Goal: Information Seeking & Learning: Learn about a topic

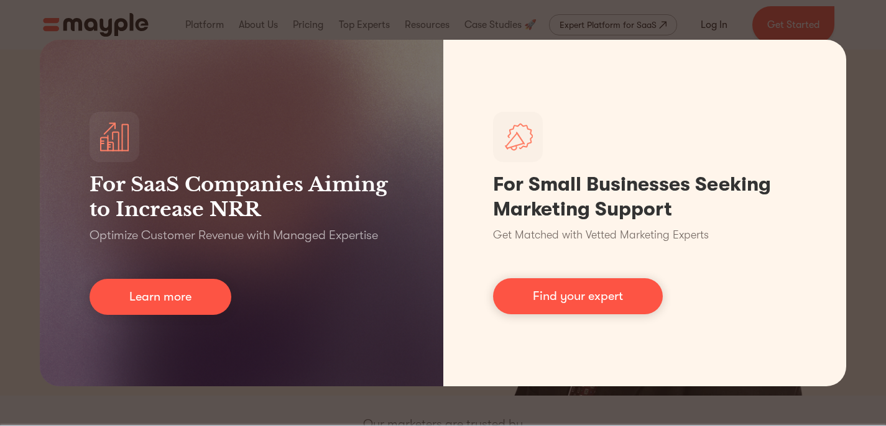
click at [722, 22] on div "For SaaS Companies Aiming to Increase NRR Optimize Customer Revenue with Manage…" at bounding box center [443, 213] width 886 height 426
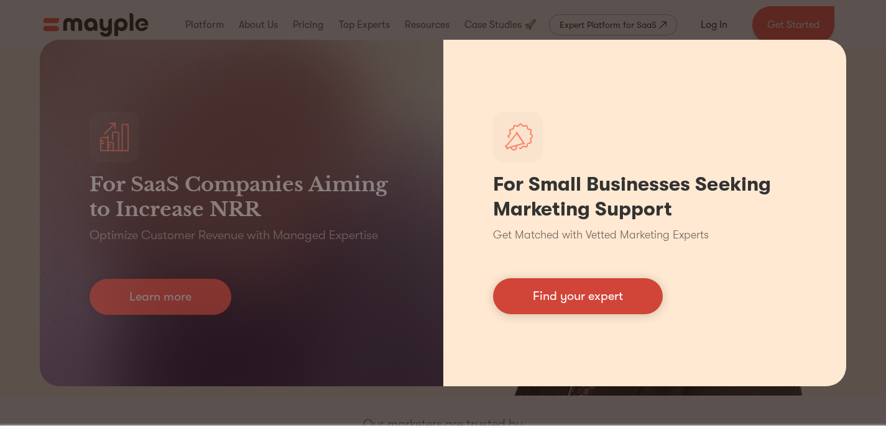
click at [628, 303] on link "Find your expert" at bounding box center [578, 296] width 170 height 36
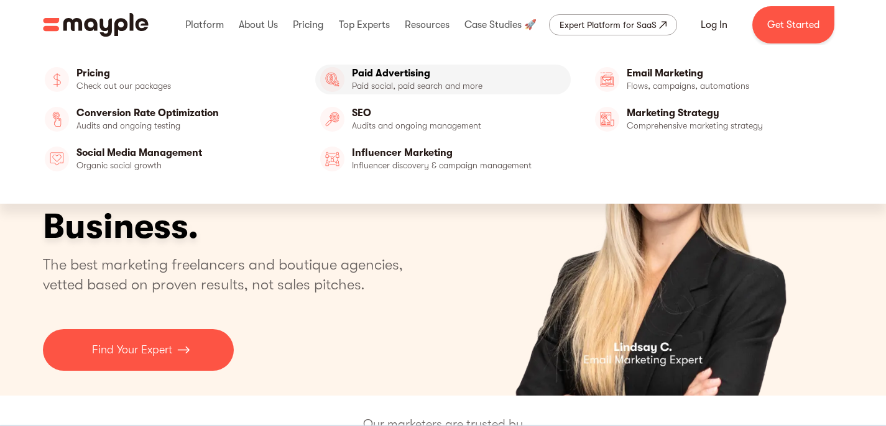
click at [383, 82] on link "Paid Advertising" at bounding box center [443, 80] width 256 height 30
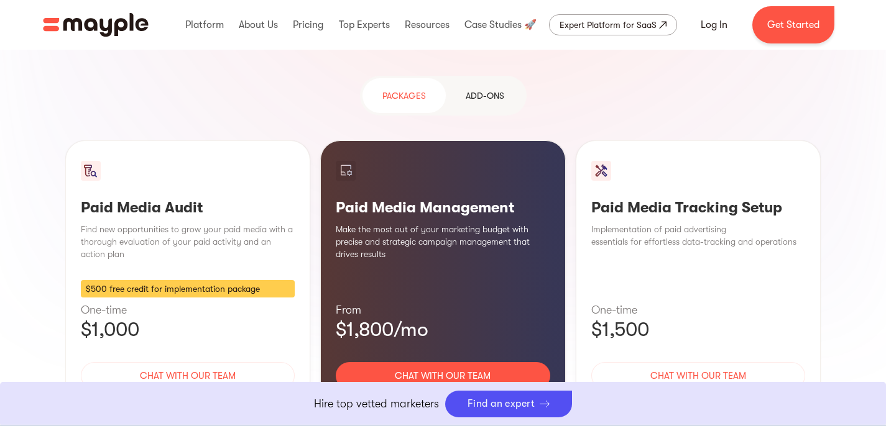
scroll to position [1144, 0]
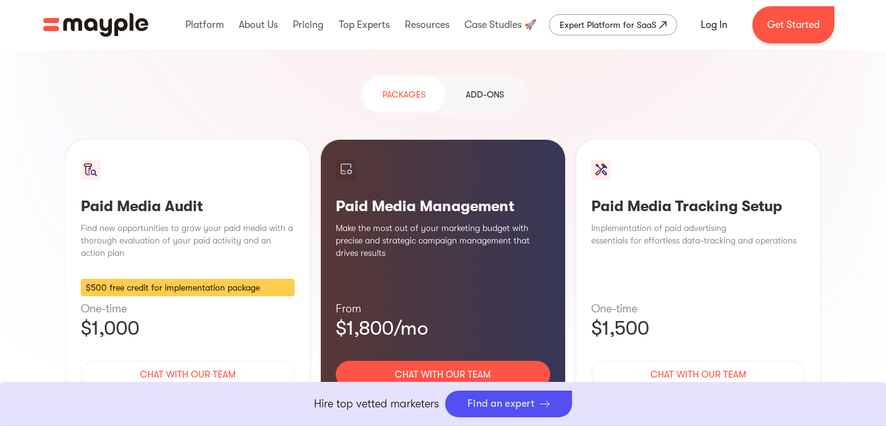
click at [453, 398] on div "Learn More" at bounding box center [443, 411] width 214 height 26
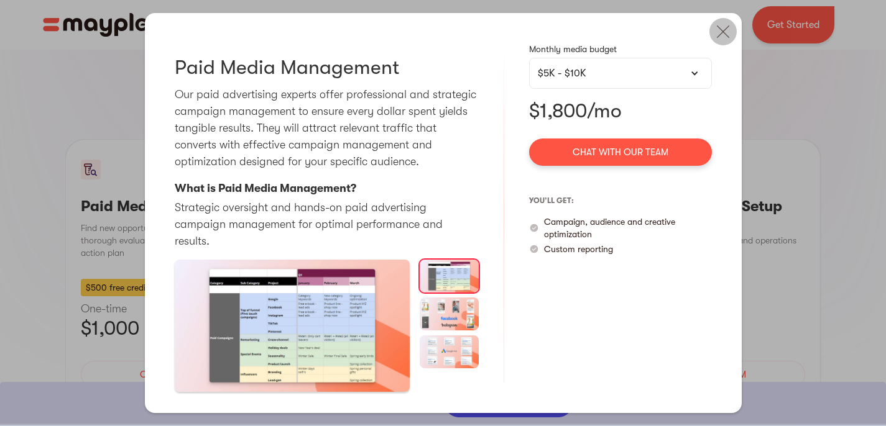
click at [714, 42] on img at bounding box center [722, 31] width 27 height 27
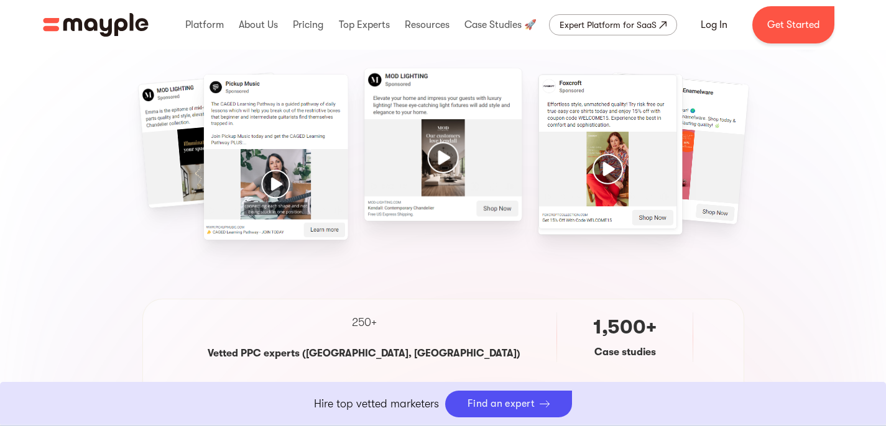
scroll to position [0, 0]
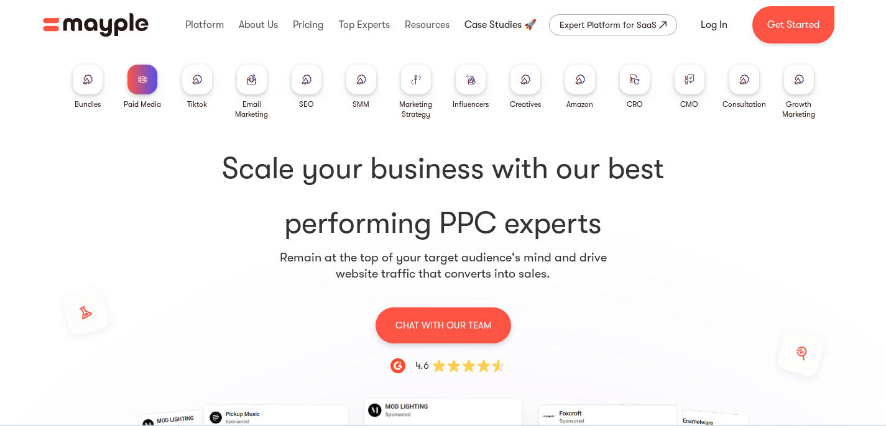
click at [487, 25] on link at bounding box center [500, 25] width 78 height 40
